Goal: Submit feedback/report problem: Submit feedback/report problem

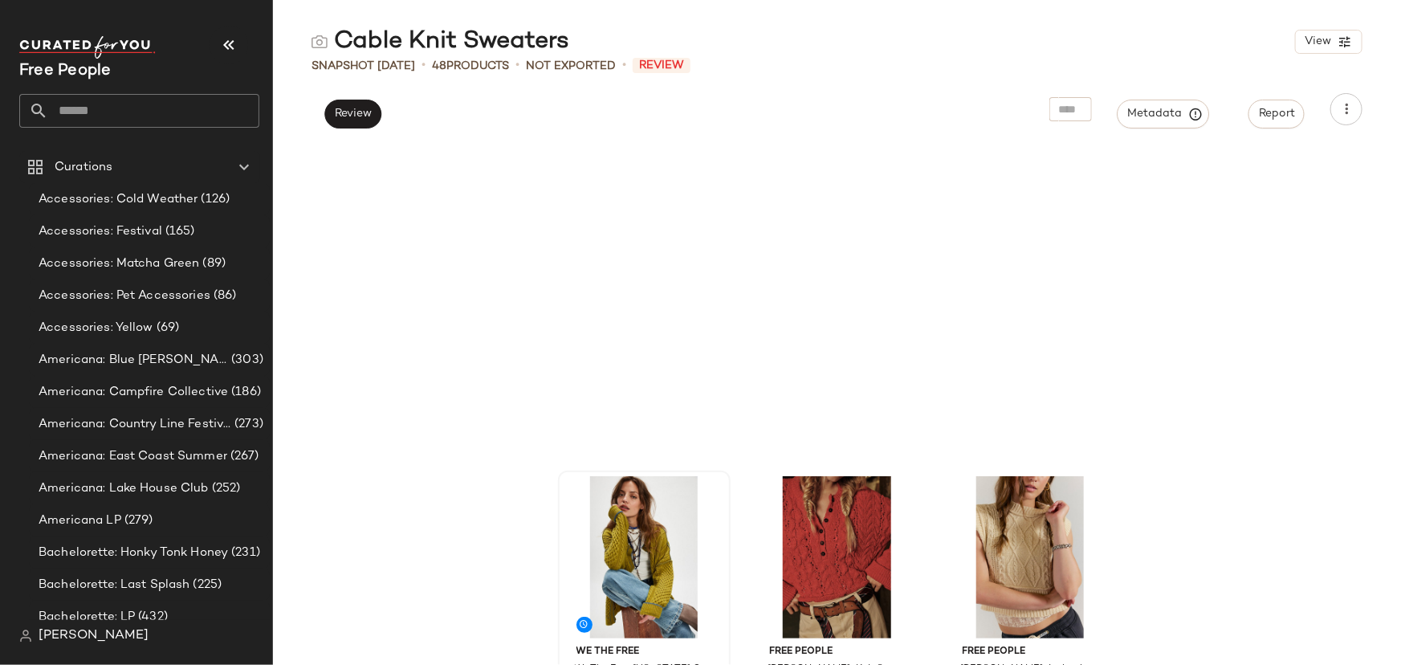
scroll to position [450, 0]
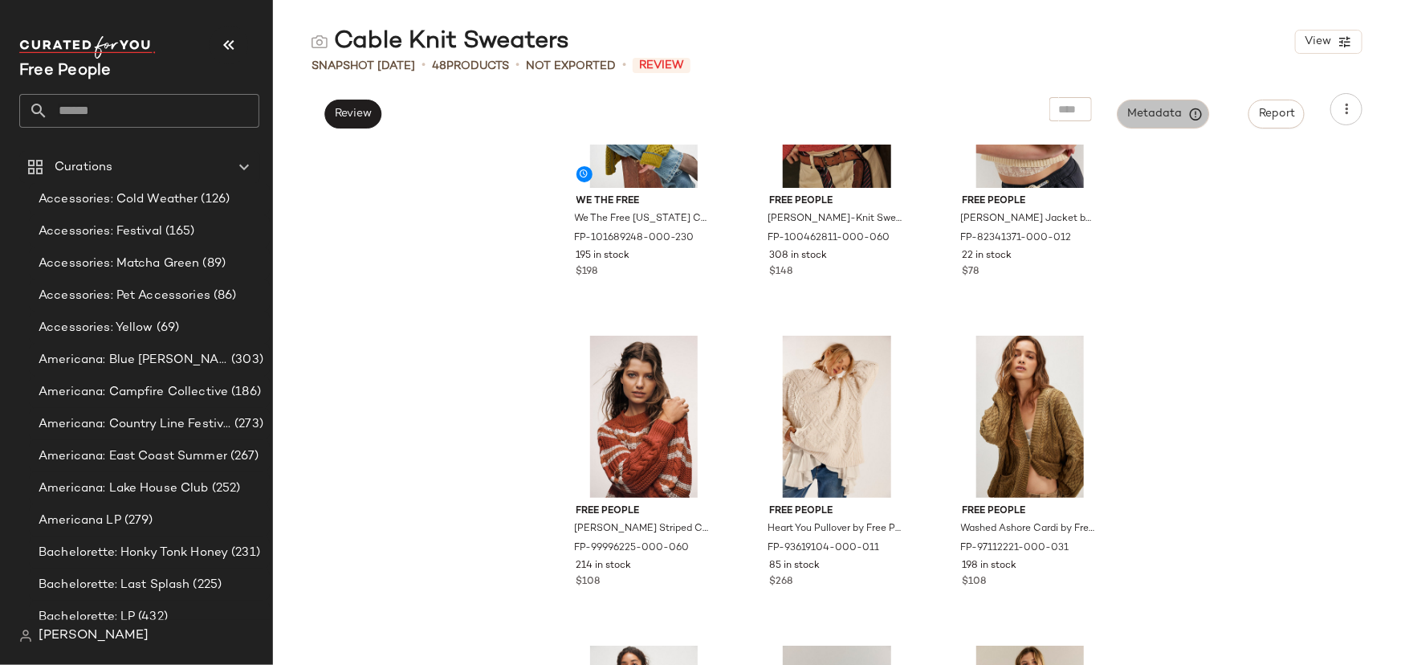
click at [1138, 112] on span "Metadata" at bounding box center [1163, 114] width 73 height 14
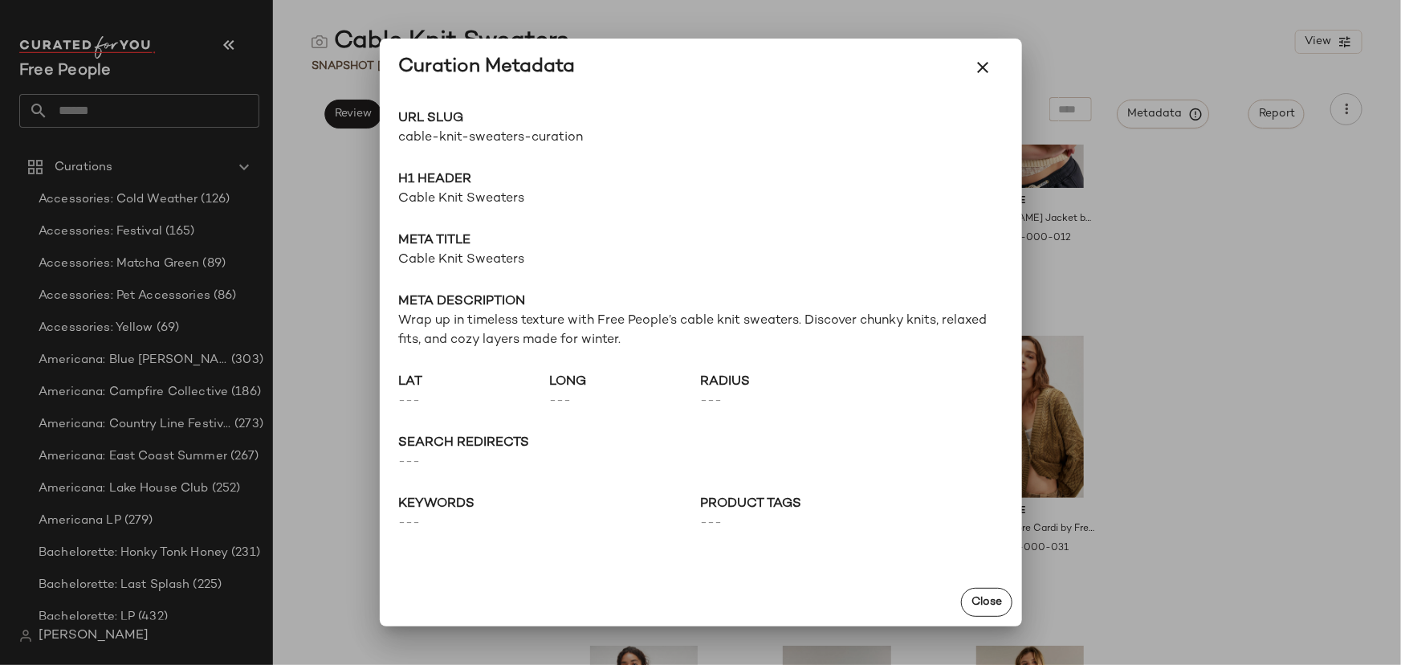
click at [466, 139] on span "cable-knit-sweaters-curation" at bounding box center [550, 137] width 302 height 19
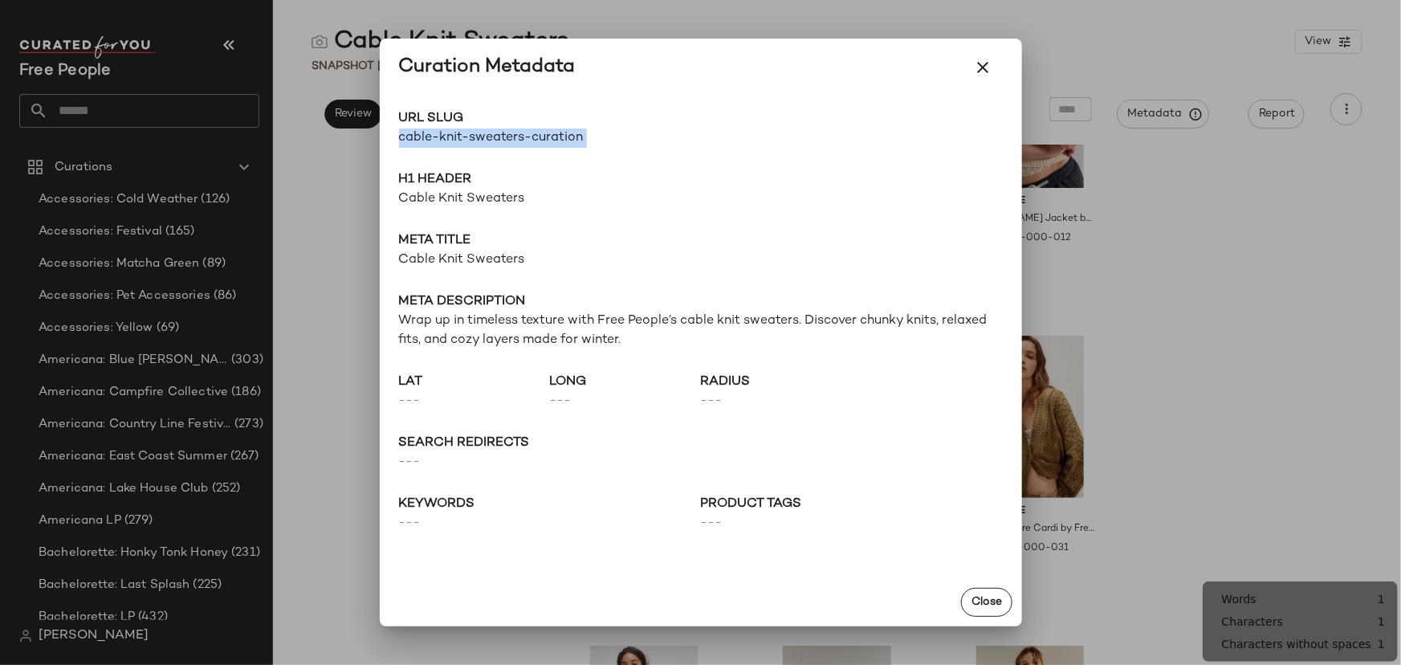
click at [466, 139] on span "cable-knit-sweaters-curation" at bounding box center [550, 137] width 302 height 19
copy div "cable-knit-sweaters-curation Go to Shop"
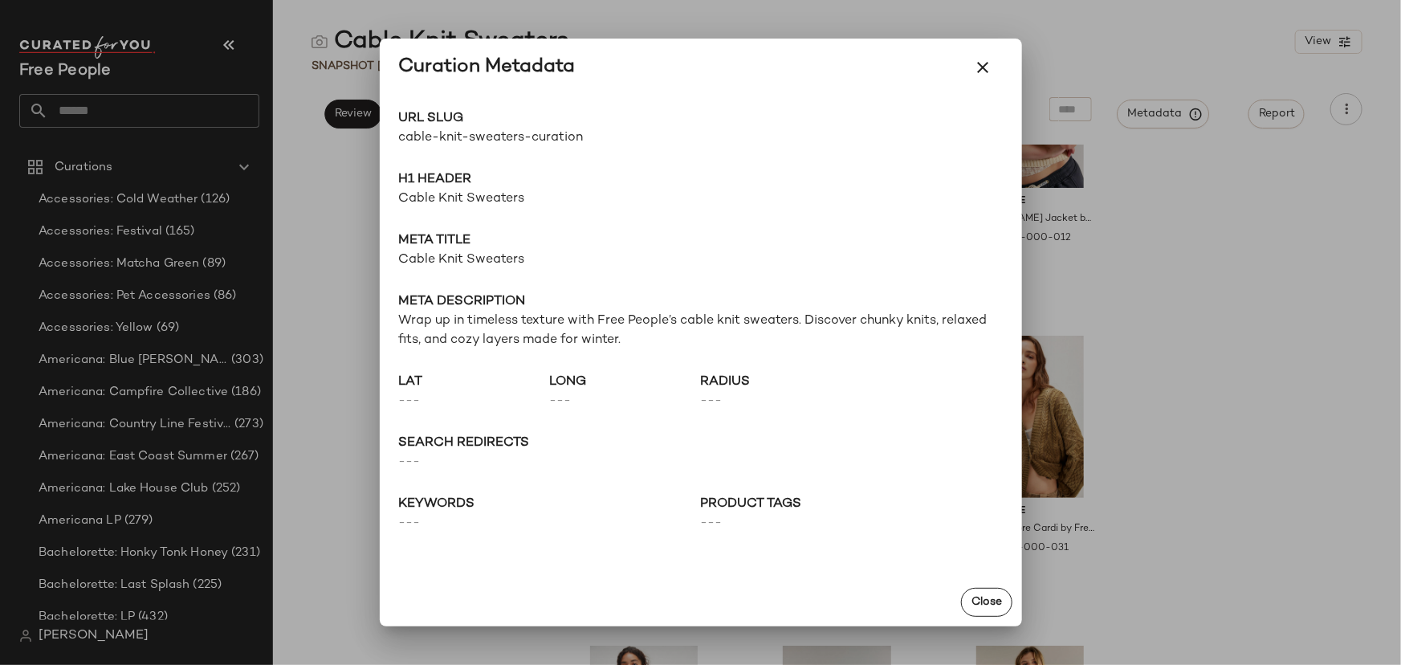
click at [488, 207] on span "Cable Knit Sweaters" at bounding box center [701, 198] width 604 height 19
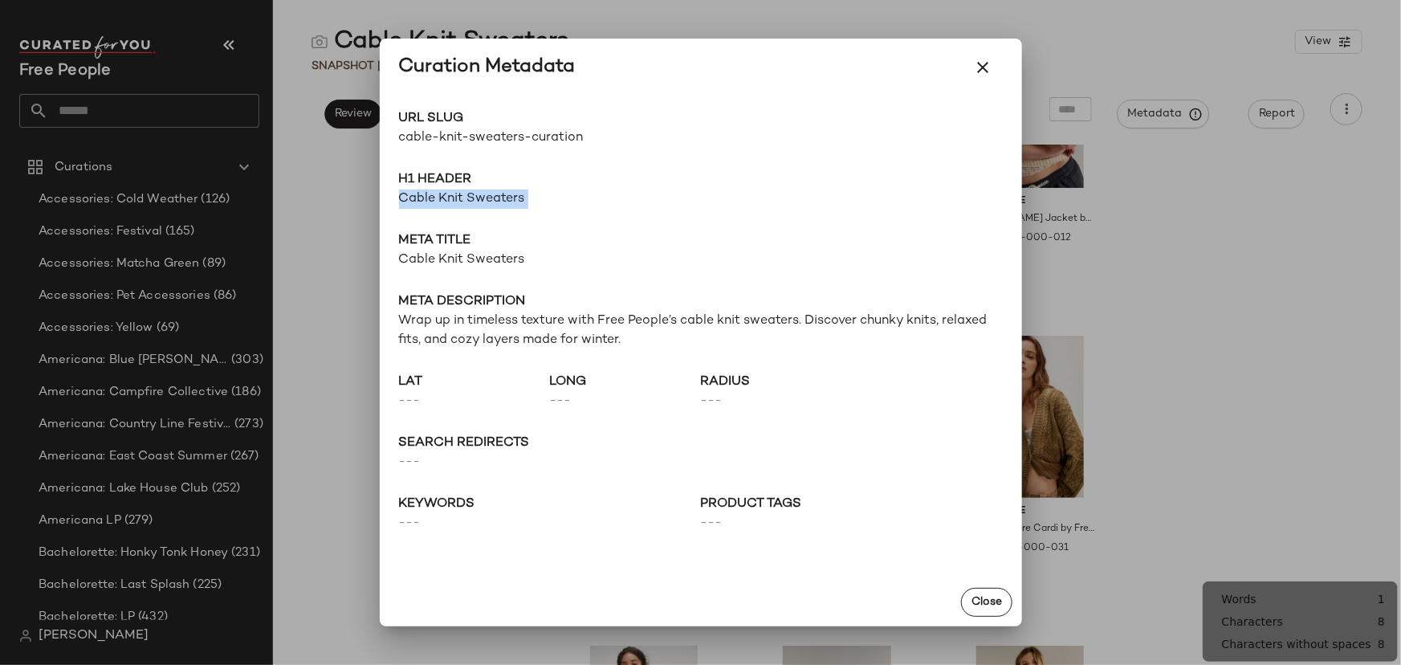
click at [488, 207] on span "Cable Knit Sweaters" at bounding box center [701, 198] width 604 height 19
copy span "Cable Knit Sweaters"
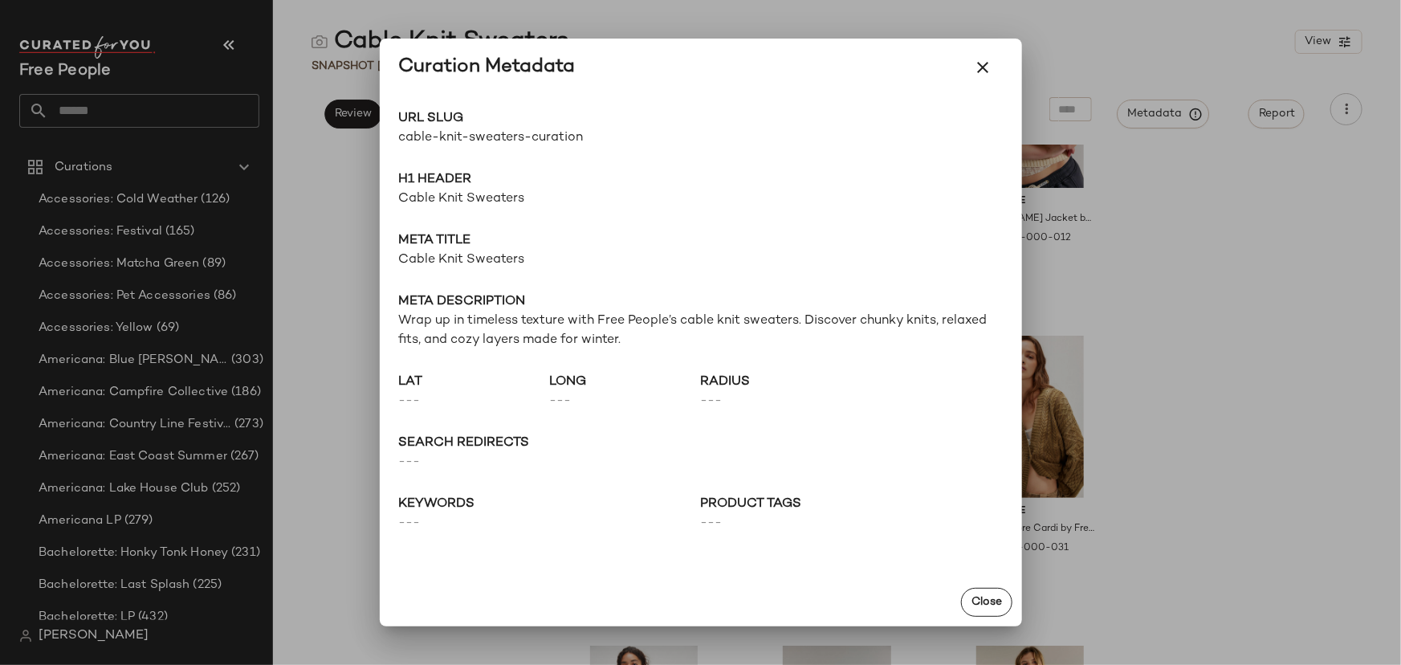
click at [437, 266] on span "Cable Knit Sweaters" at bounding box center [701, 259] width 604 height 19
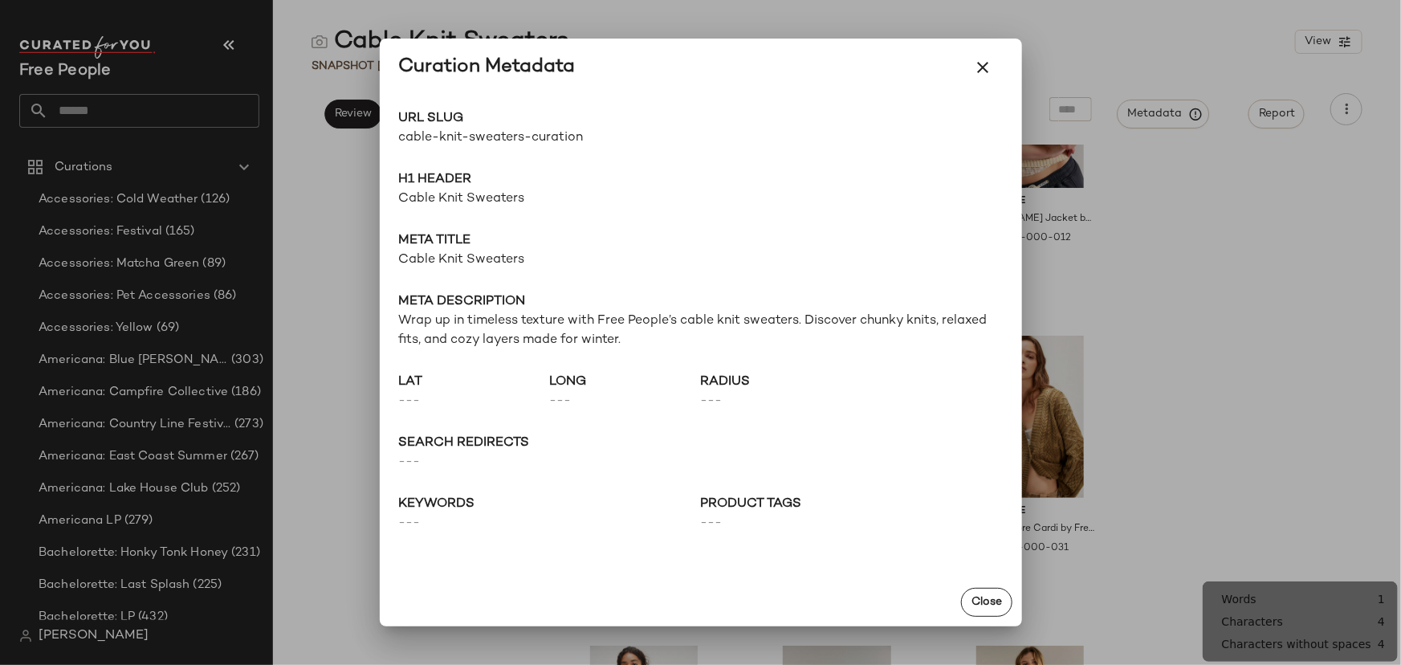
click at [481, 324] on span "Wrap up in timeless texture with Free People’s cable knit sweaters. Discover ch…" at bounding box center [701, 330] width 604 height 39
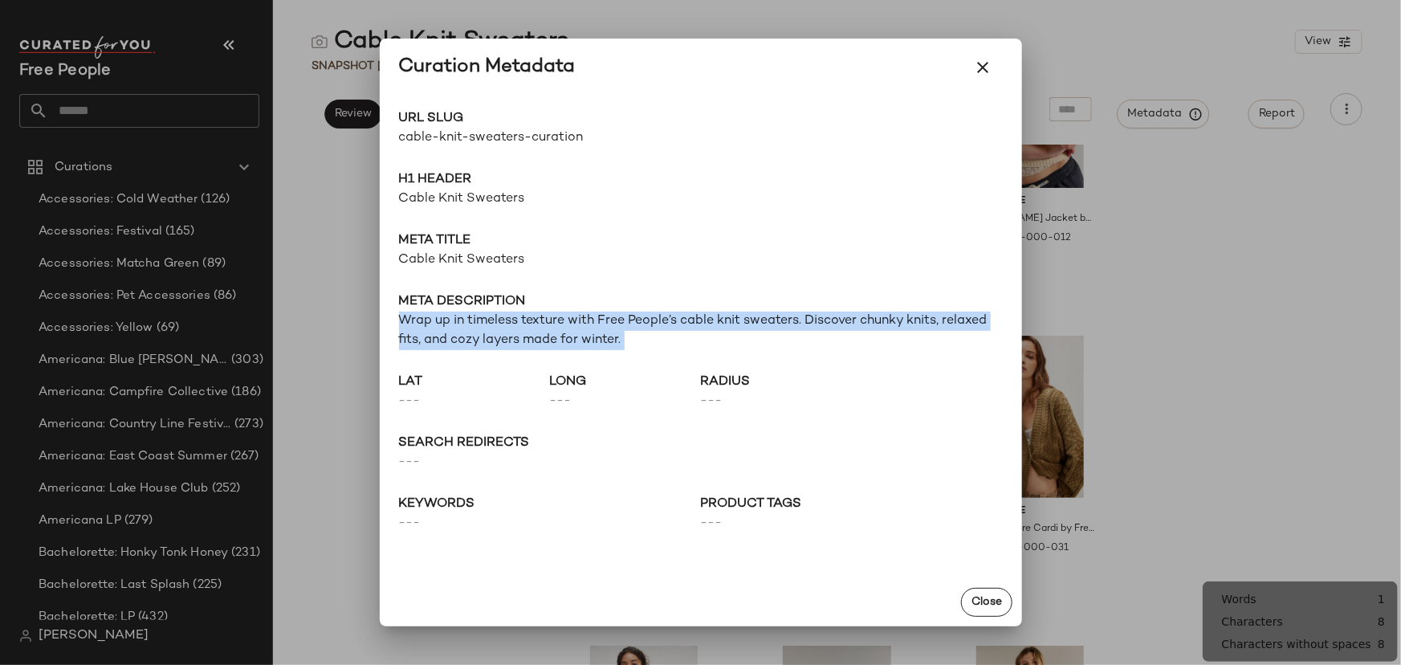
click at [481, 324] on span "Wrap up in timeless texture with Free People’s cable knit sweaters. Discover ch…" at bounding box center [701, 330] width 604 height 39
copy span "Wrap up in timeless texture with Free People’s cable knit sweaters. Discover ch…"
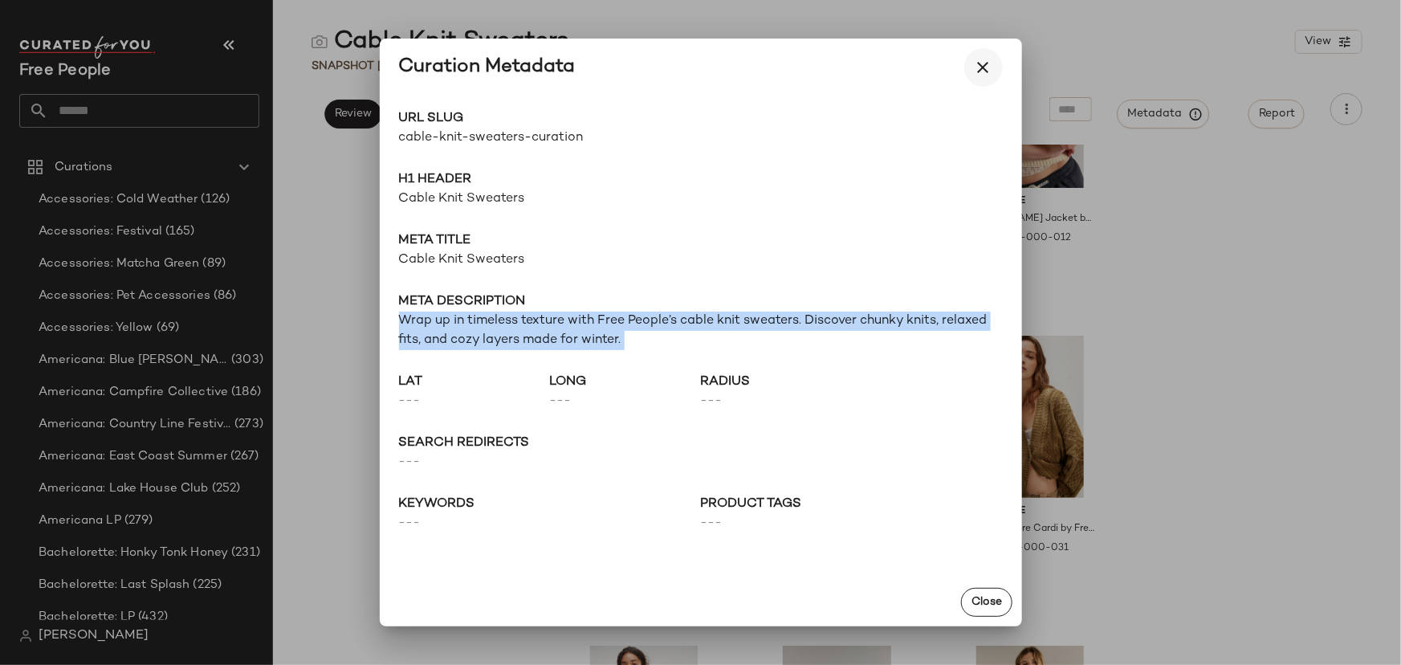
click at [987, 61] on icon "button" at bounding box center [983, 67] width 19 height 19
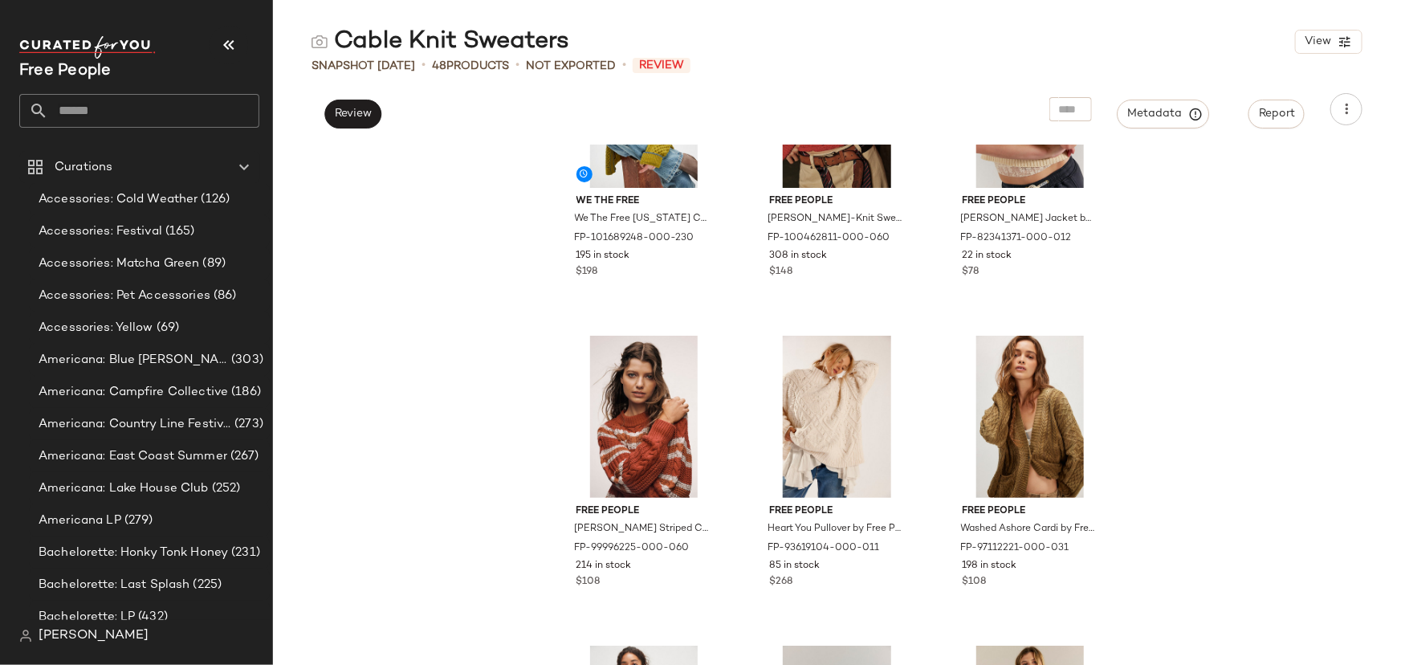
click at [235, 94] on input "text" at bounding box center [153, 111] width 211 height 34
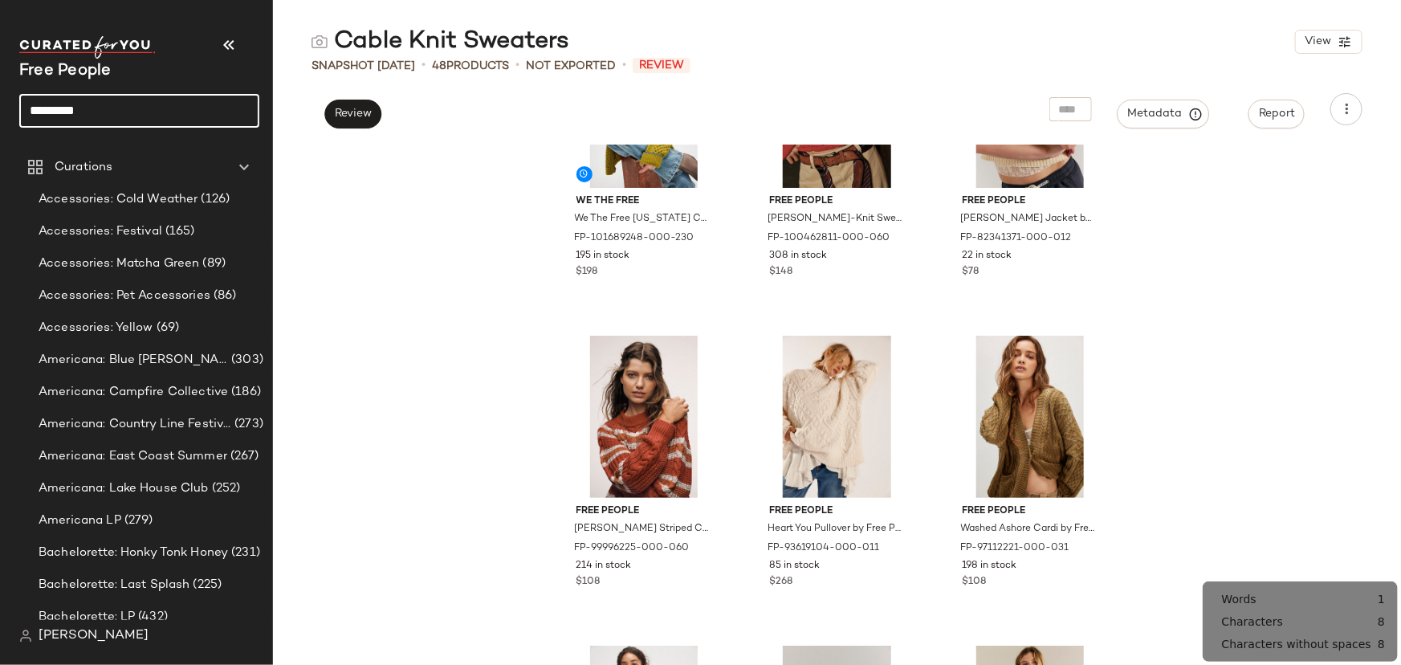
type input "*********"
click at [193, 109] on input "*********" at bounding box center [139, 111] width 240 height 34
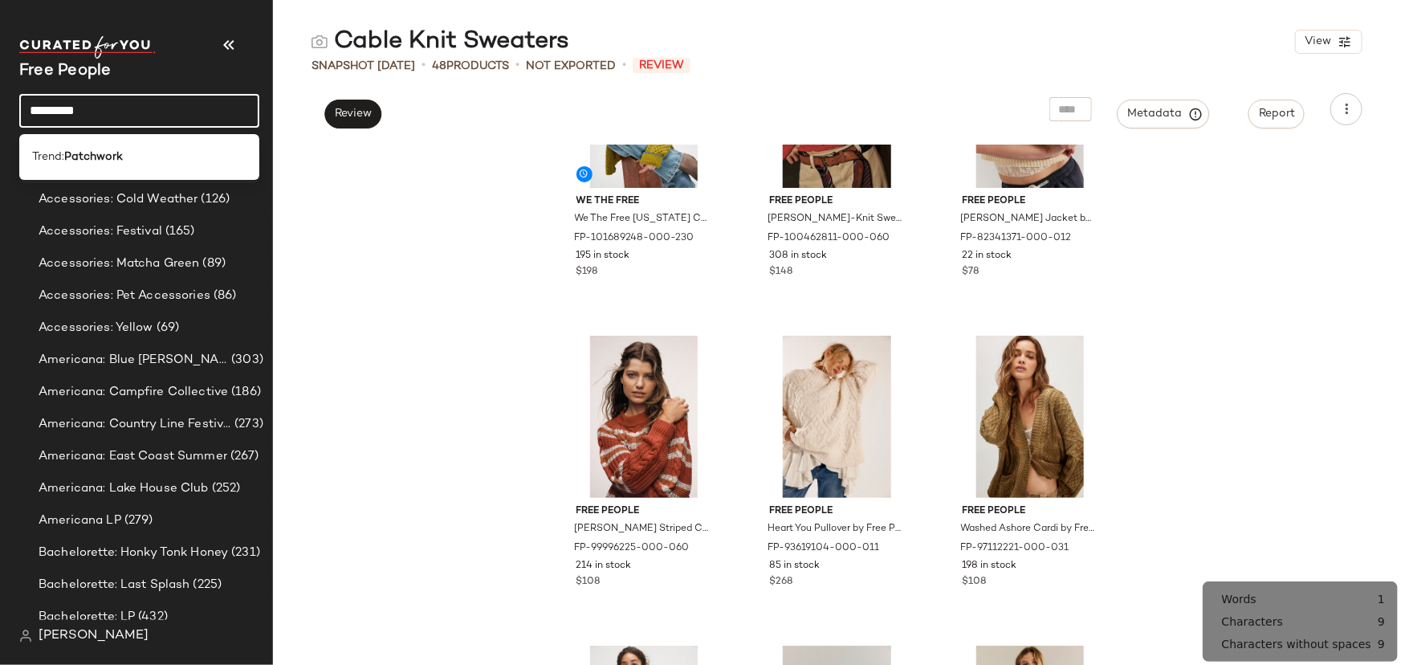
click at [143, 163] on div "Trend: Patchwork" at bounding box center [139, 156] width 214 height 17
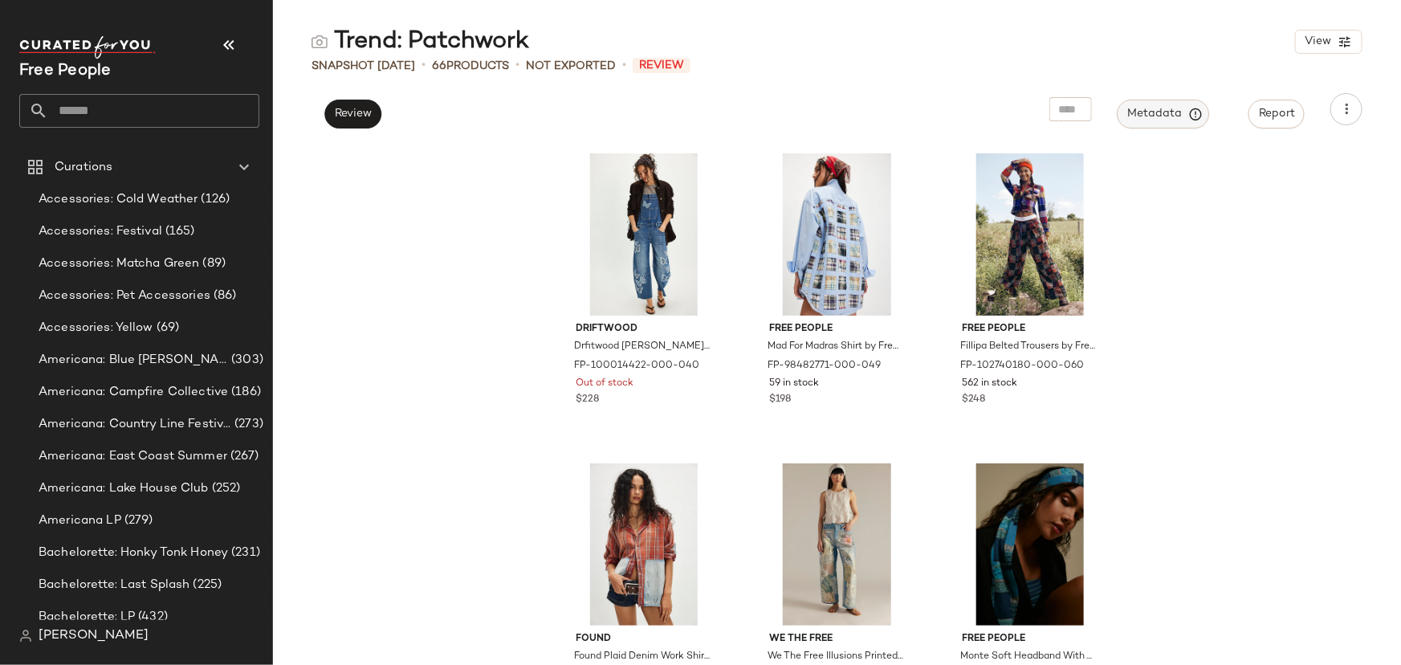
click at [1169, 119] on span "Metadata" at bounding box center [1163, 114] width 73 height 14
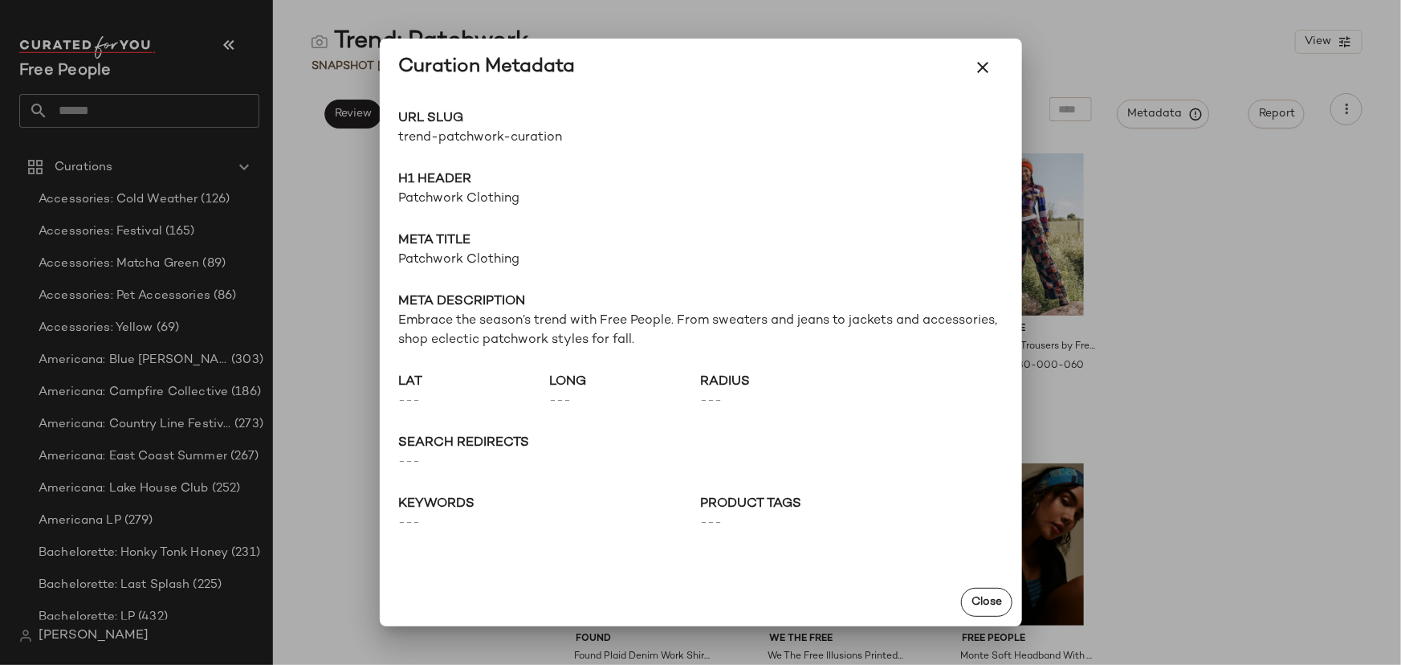
click at [474, 145] on span "trend-patchwork-curation" at bounding box center [550, 137] width 302 height 19
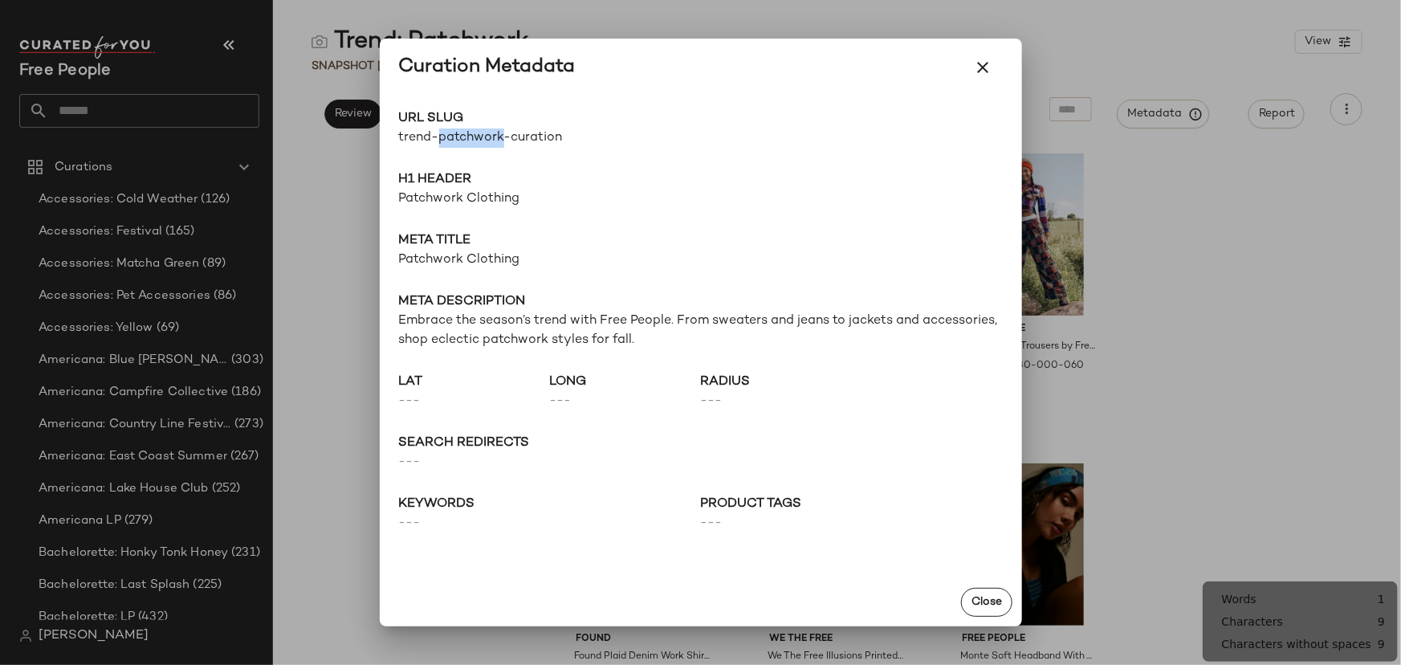
click at [474, 145] on span "trend-patchwork-curation" at bounding box center [550, 137] width 302 height 19
copy div "trend-patchwork-curation Go to Shop"
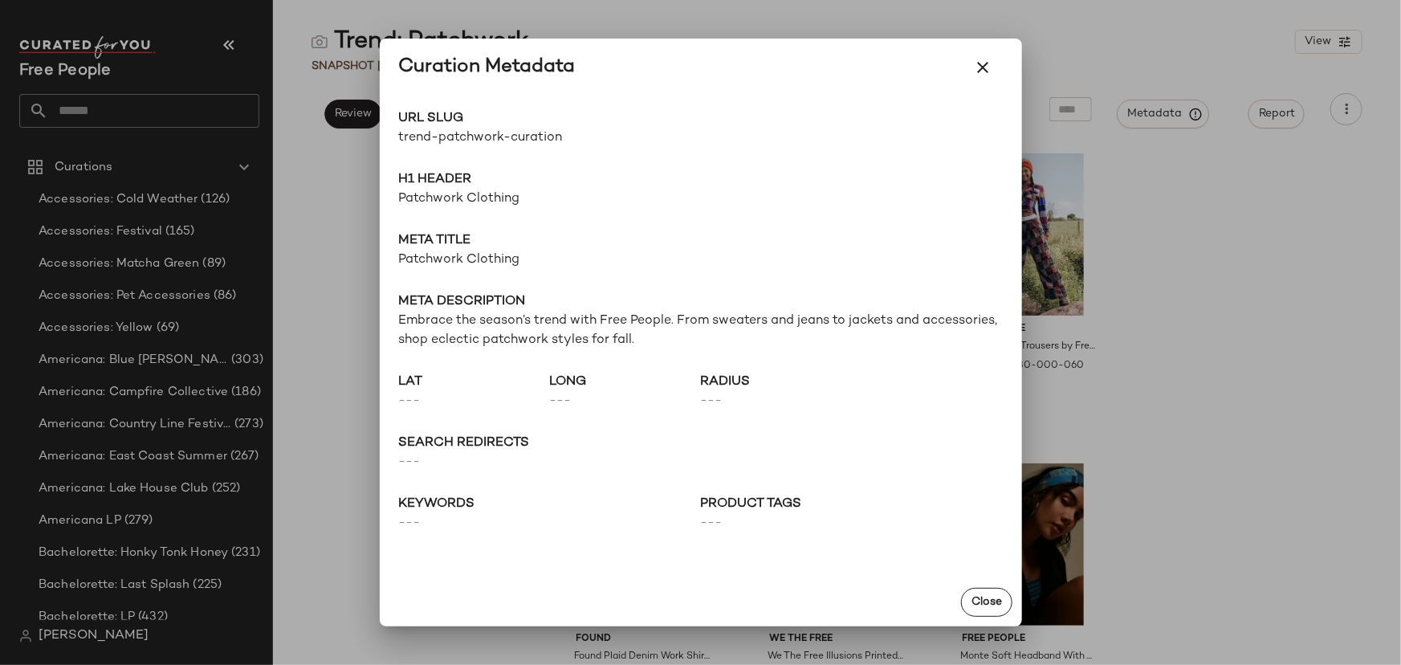
click at [1300, 299] on div at bounding box center [700, 332] width 1401 height 665
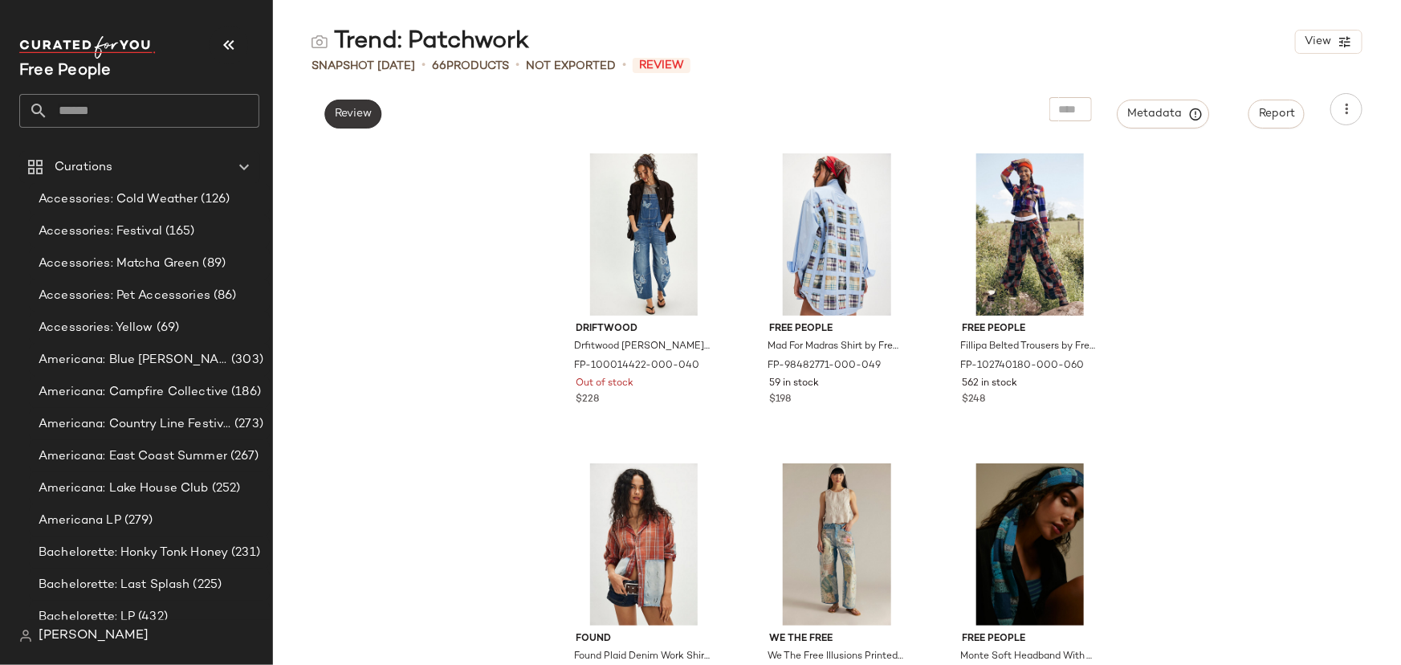
click at [355, 108] on span "Review" at bounding box center [353, 114] width 38 height 13
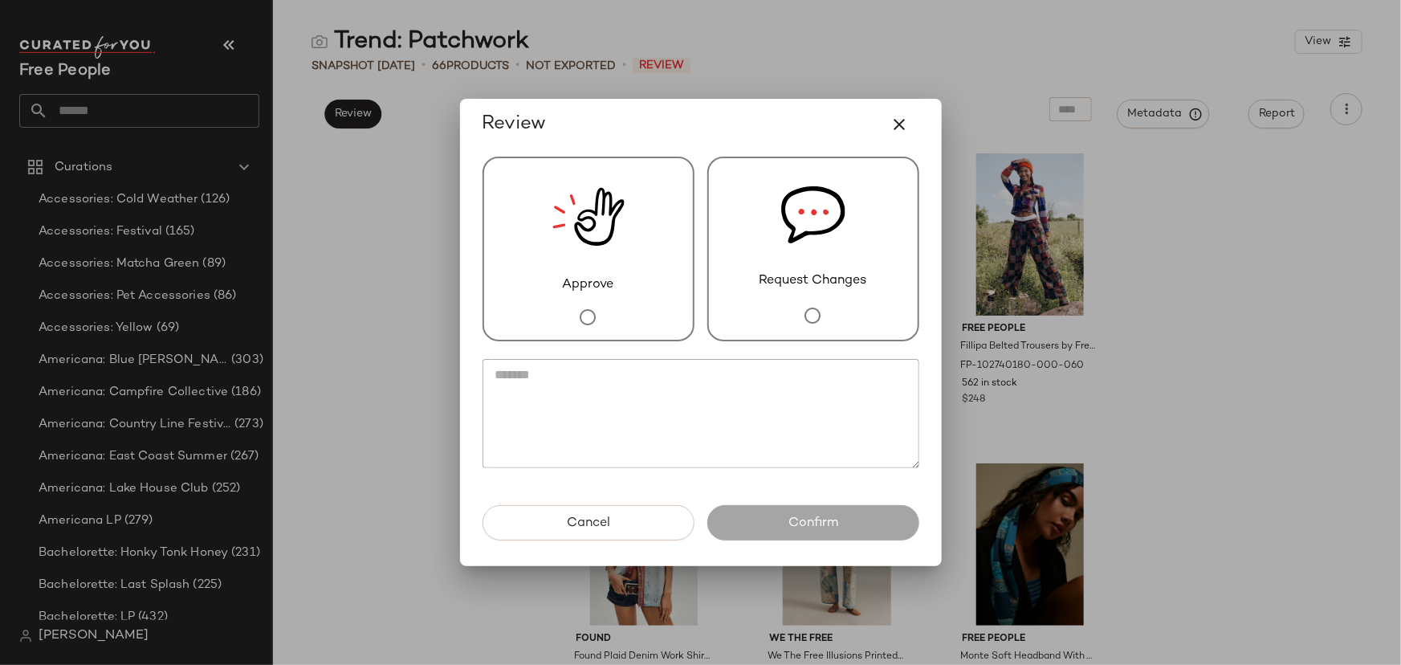
click at [734, 275] on div "Request Changes" at bounding box center [813, 249] width 212 height 185
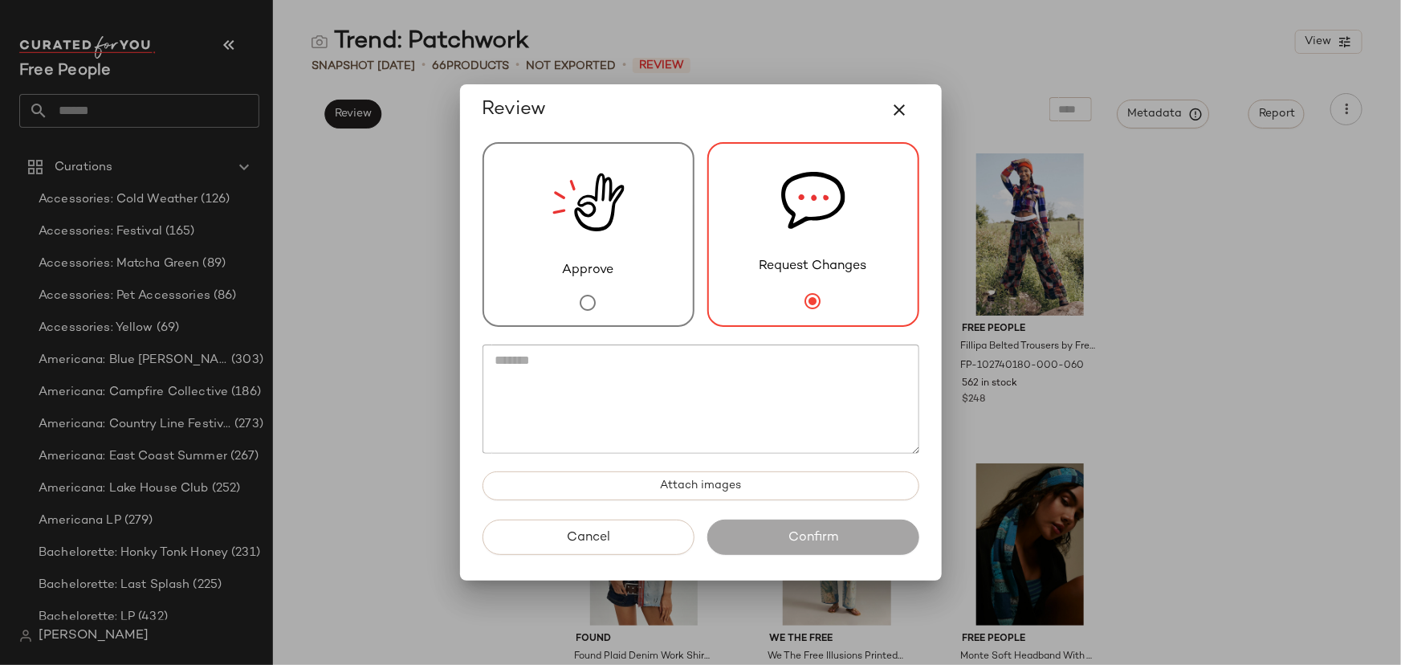
click at [810, 423] on textarea at bounding box center [700, 398] width 437 height 109
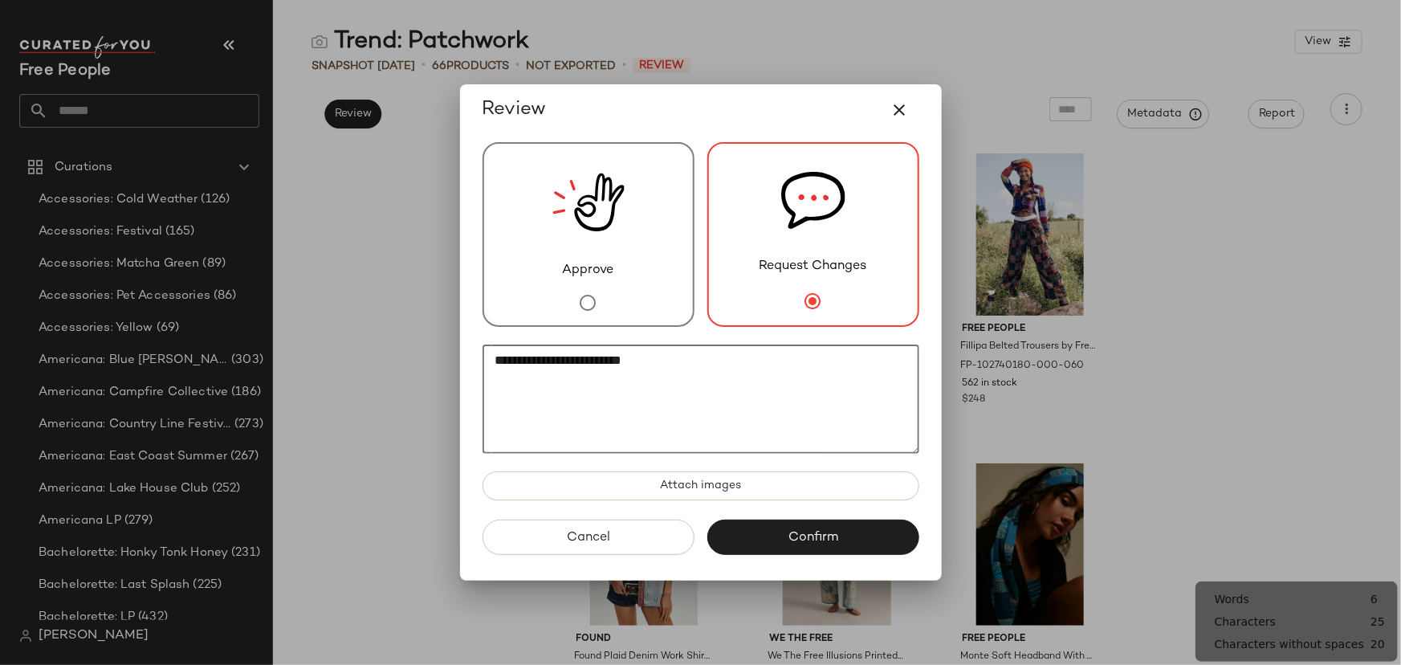
paste textarea "**********"
click at [704, 364] on textarea "**********" at bounding box center [700, 398] width 437 height 109
click at [731, 368] on textarea "**********" at bounding box center [700, 398] width 437 height 109
type textarea "**********"
click at [827, 538] on span "Confirm" at bounding box center [812, 537] width 51 height 15
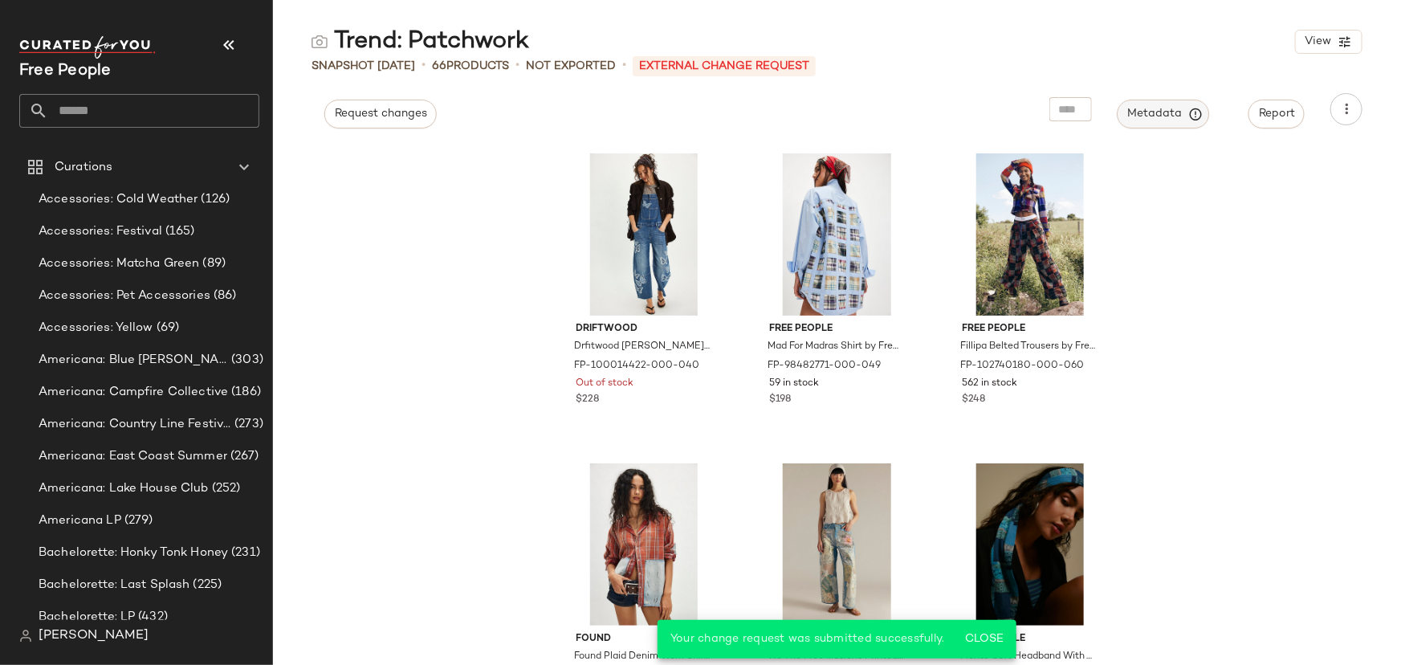
click at [1151, 124] on button "Metadata" at bounding box center [1163, 114] width 92 height 29
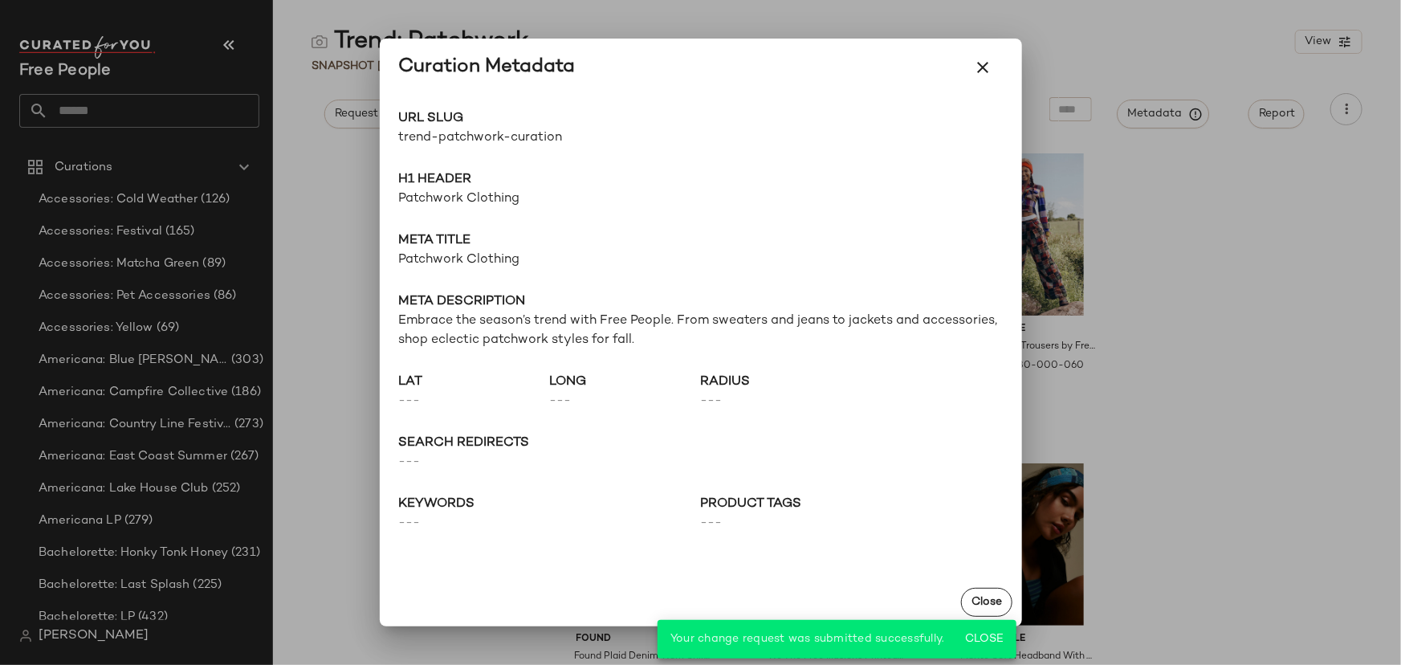
click at [473, 208] on span "Patchwork Clothing" at bounding box center [701, 198] width 604 height 19
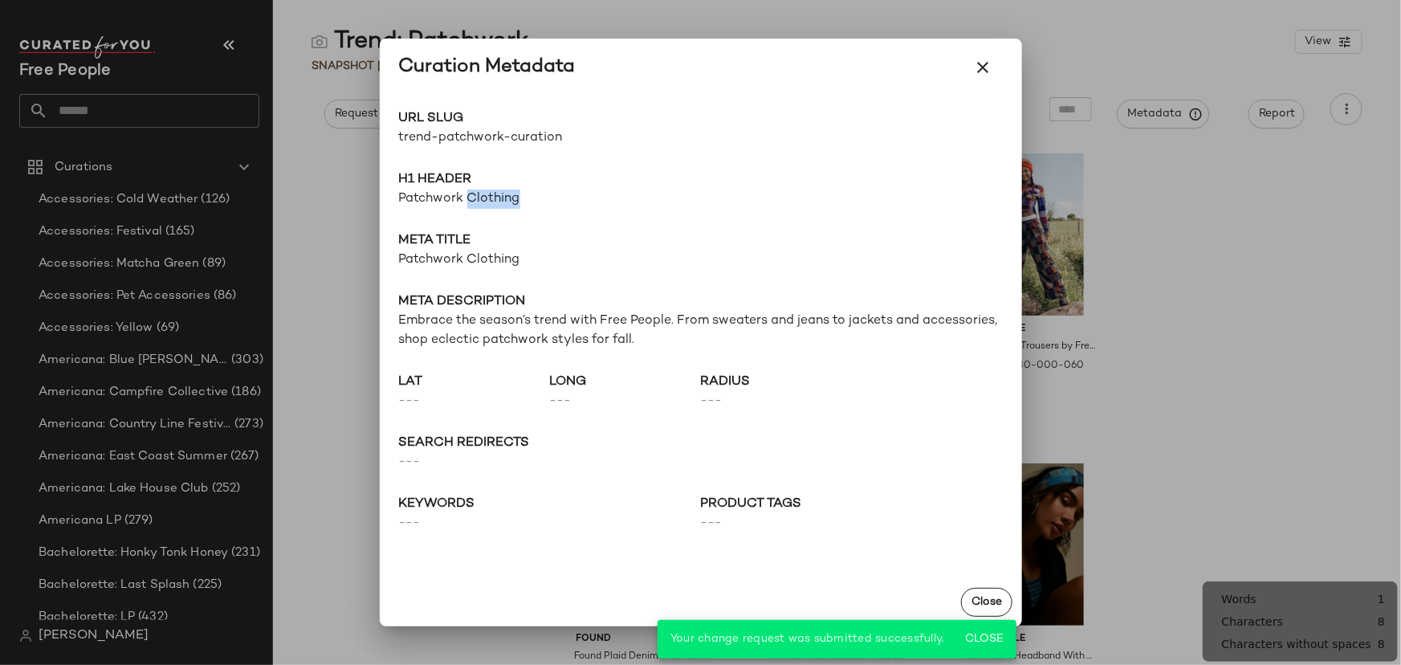
click at [472, 208] on span "Patchwork Clothing" at bounding box center [701, 198] width 604 height 19
copy span "Patchwork Clothing"
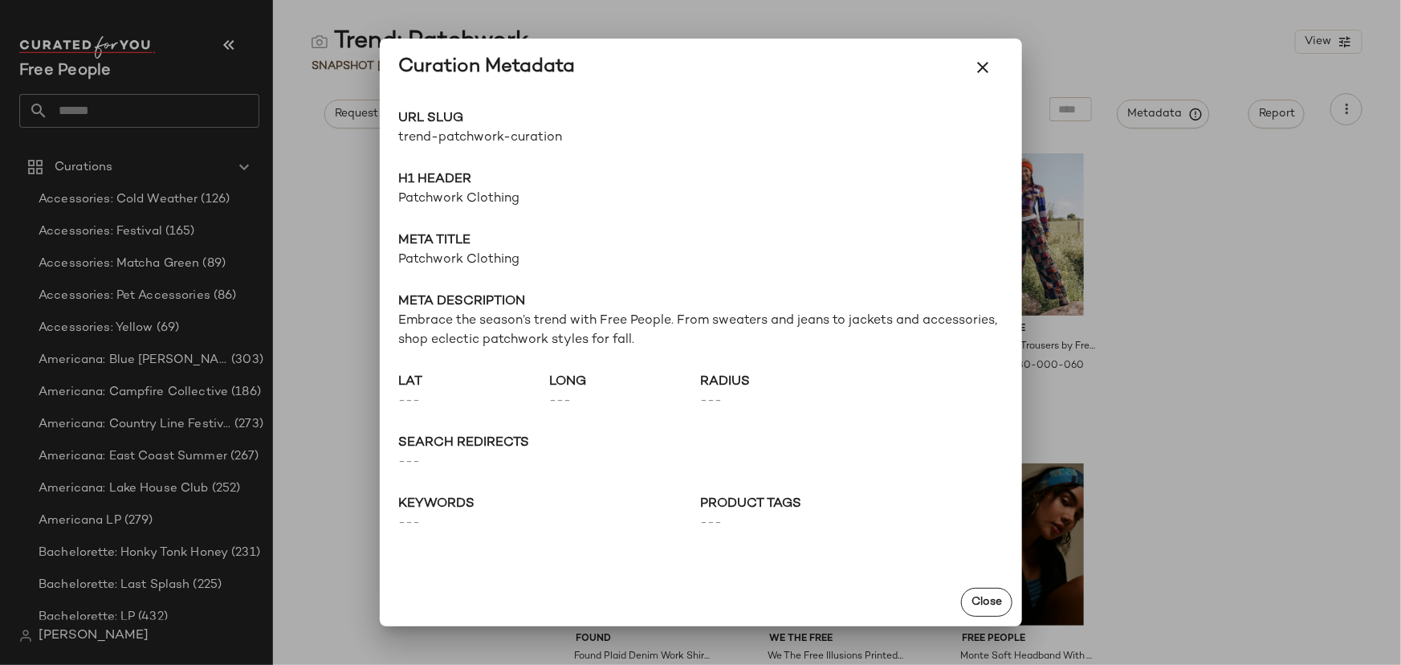
click at [494, 348] on span "Embrace the season’s trend with Free People. From sweaters and jeans to jackets…" at bounding box center [701, 330] width 604 height 39
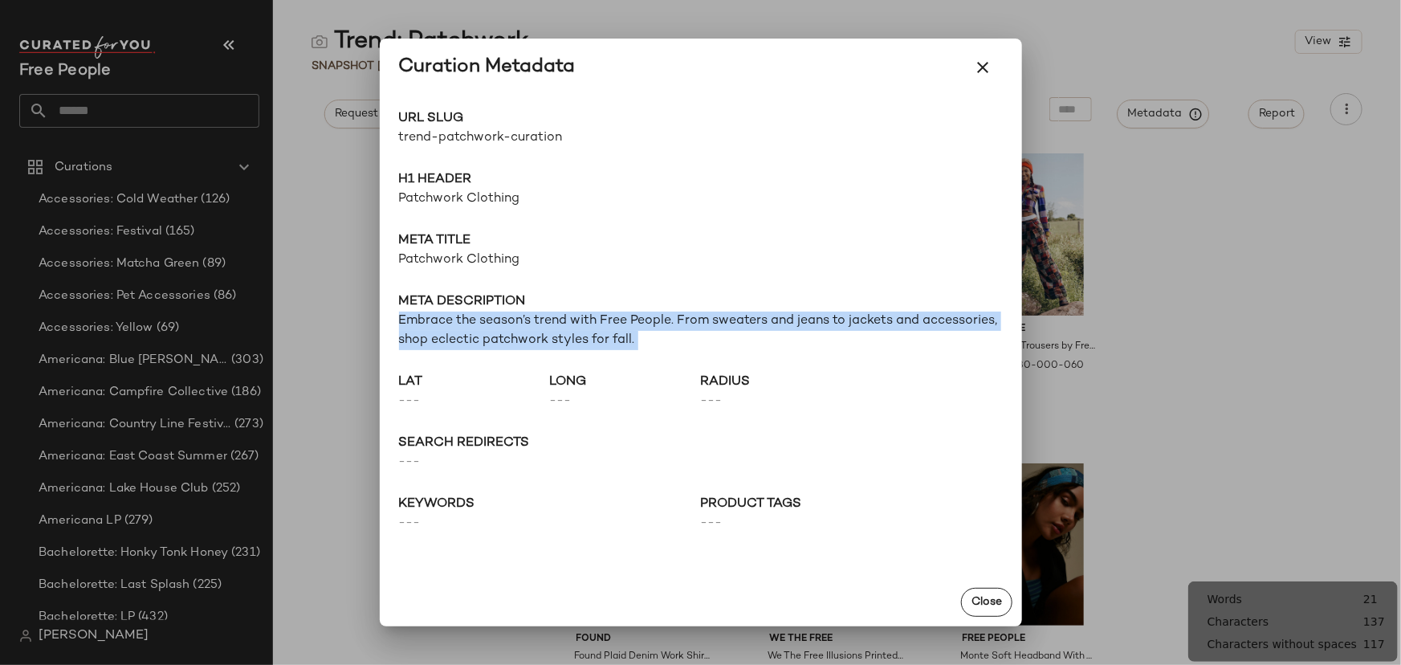
click at [494, 348] on span "Embrace the season’s trend with Free People. From sweaters and jeans to jackets…" at bounding box center [701, 330] width 604 height 39
copy span "Embrace the season’s trend with Free People. From sweaters and jeans to jackets…"
